Goal: Transaction & Acquisition: Book appointment/travel/reservation

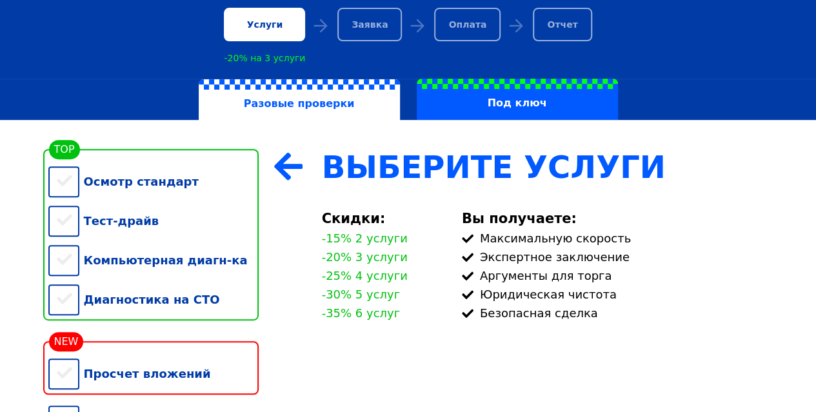
scroll to position [194, 0]
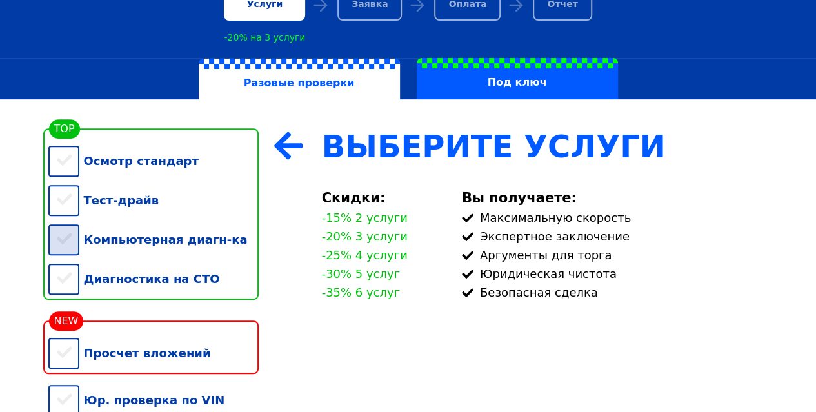
click at [57, 241] on div "Компьютерная диагн-ка" at bounding box center [153, 239] width 210 height 39
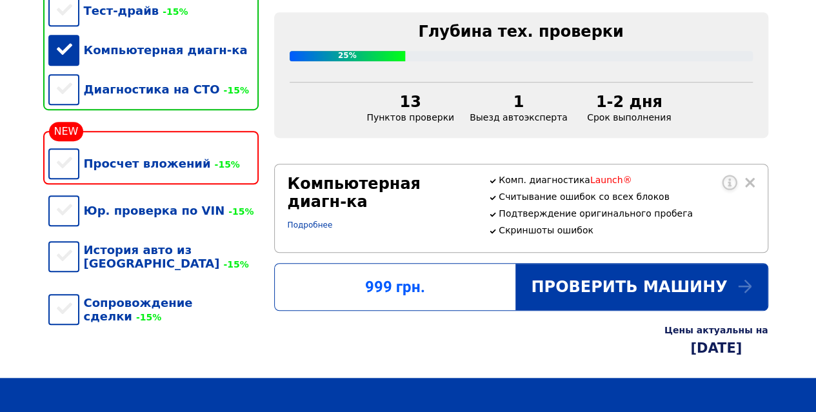
scroll to position [387, 0]
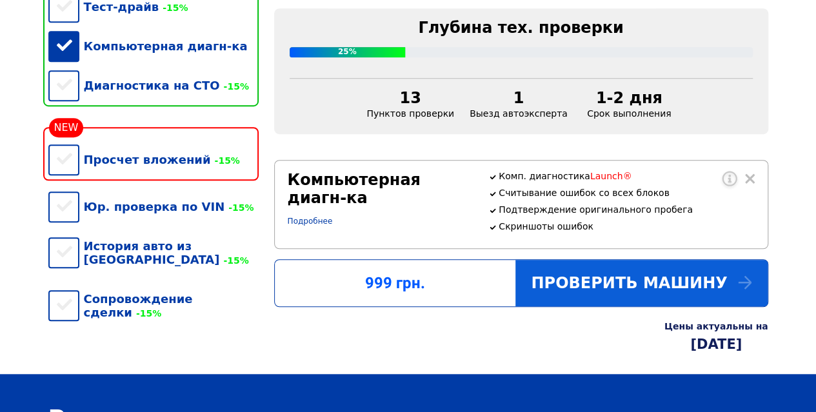
click at [613, 299] on div "Проверить машину" at bounding box center [641, 283] width 252 height 46
